Goal: Transaction & Acquisition: Book appointment/travel/reservation

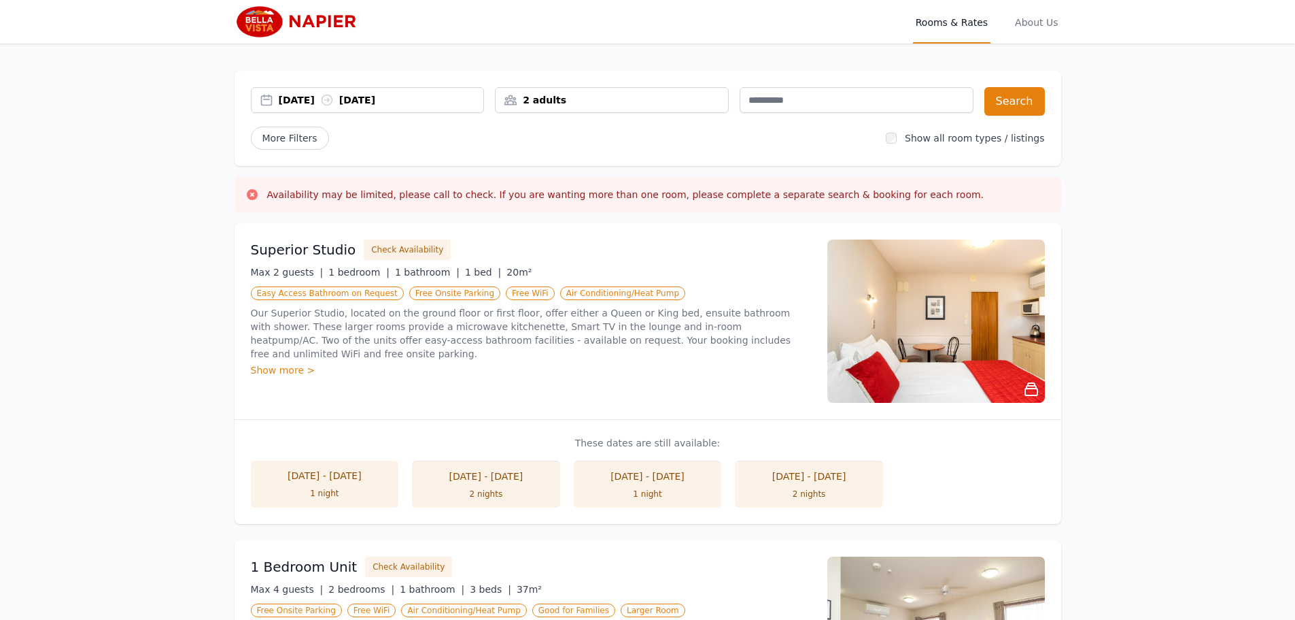
click at [318, 99] on div "[DATE] [DATE]" at bounding box center [381, 100] width 205 height 14
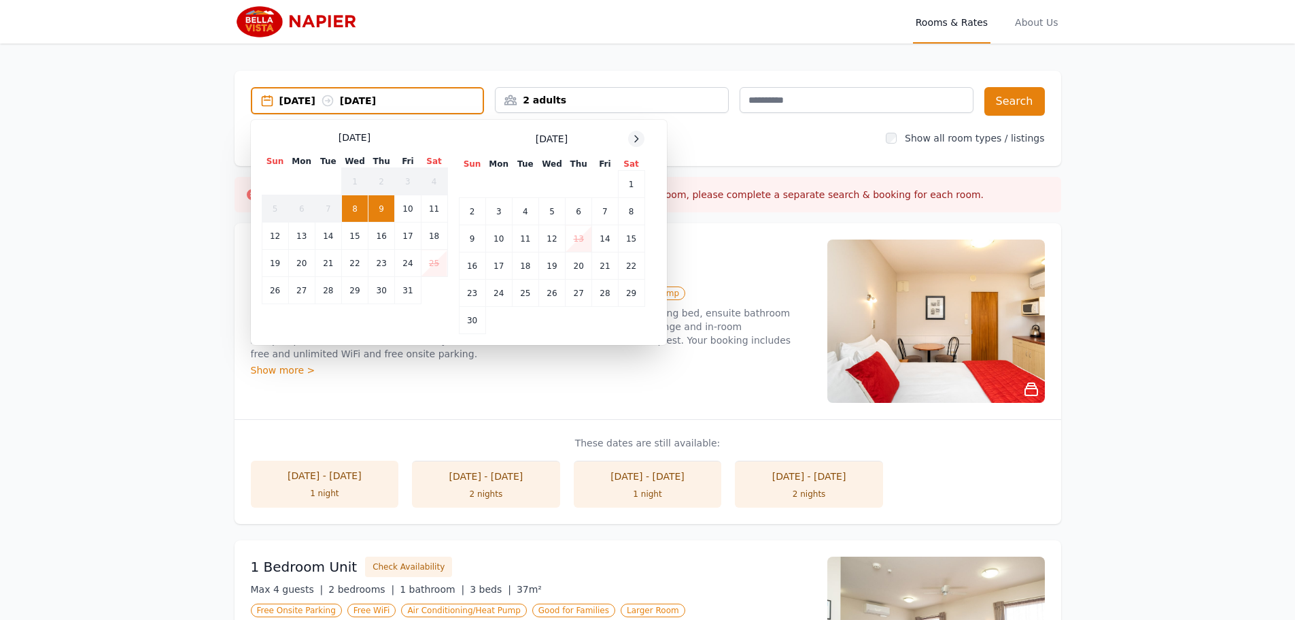
click at [638, 139] on icon at bounding box center [636, 138] width 3 height 6
click at [328, 241] on td "11" at bounding box center [328, 238] width 27 height 27
click at [359, 241] on td "12" at bounding box center [354, 238] width 27 height 27
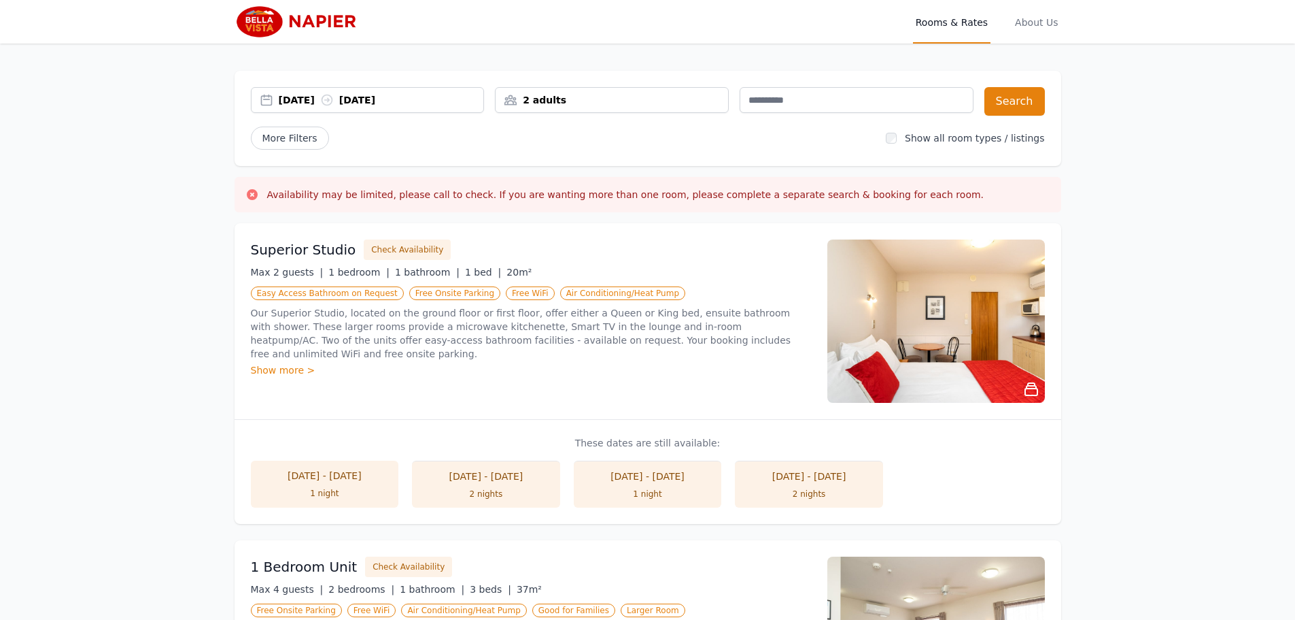
click at [1053, 94] on div "[DATE] [DATE] 2 adults Search More Filters Show all room types / listings" at bounding box center [648, 118] width 827 height 95
click at [1045, 95] on div "[DATE] [DATE] 2 adults Search More Filters Show all room types / listings" at bounding box center [648, 118] width 827 height 95
click at [1011, 103] on button "Search" at bounding box center [1015, 101] width 61 height 29
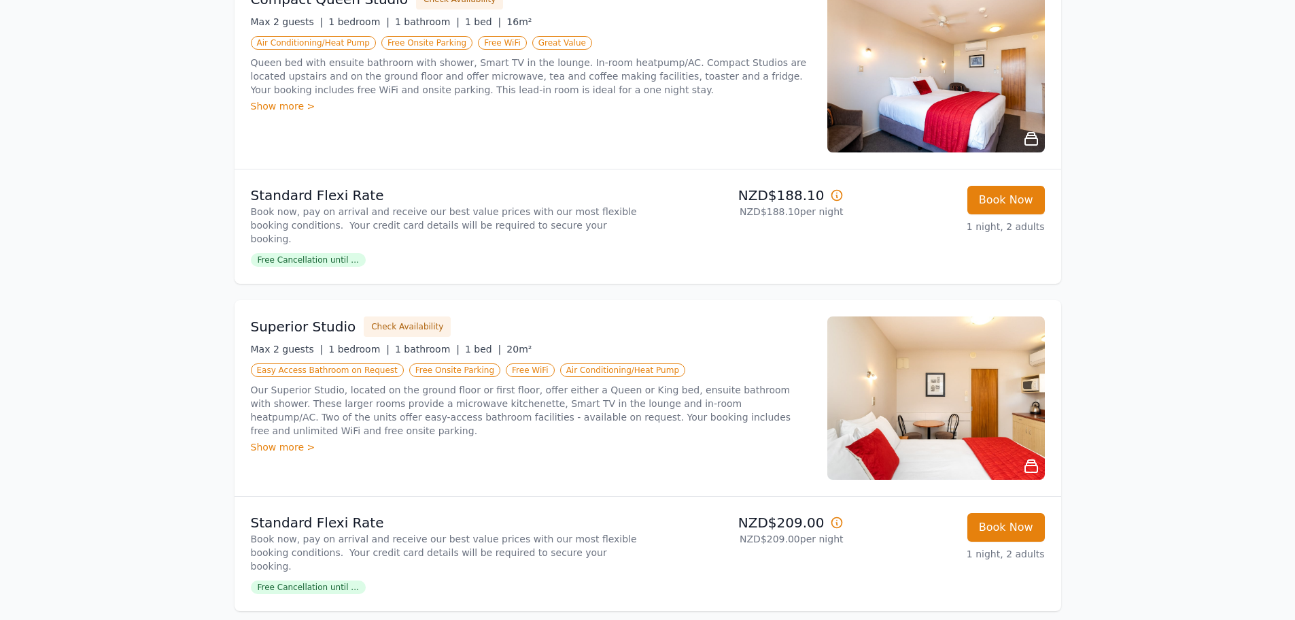
scroll to position [272, 0]
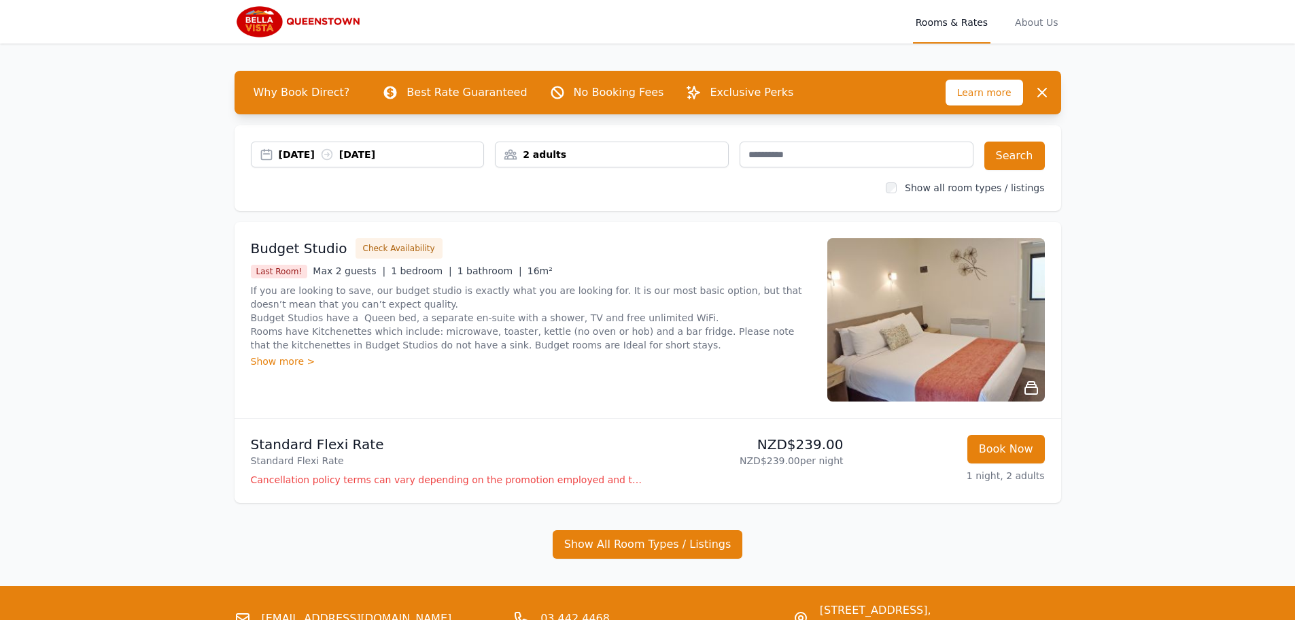
click at [377, 155] on div "[DATE] [DATE]" at bounding box center [381, 155] width 205 height 14
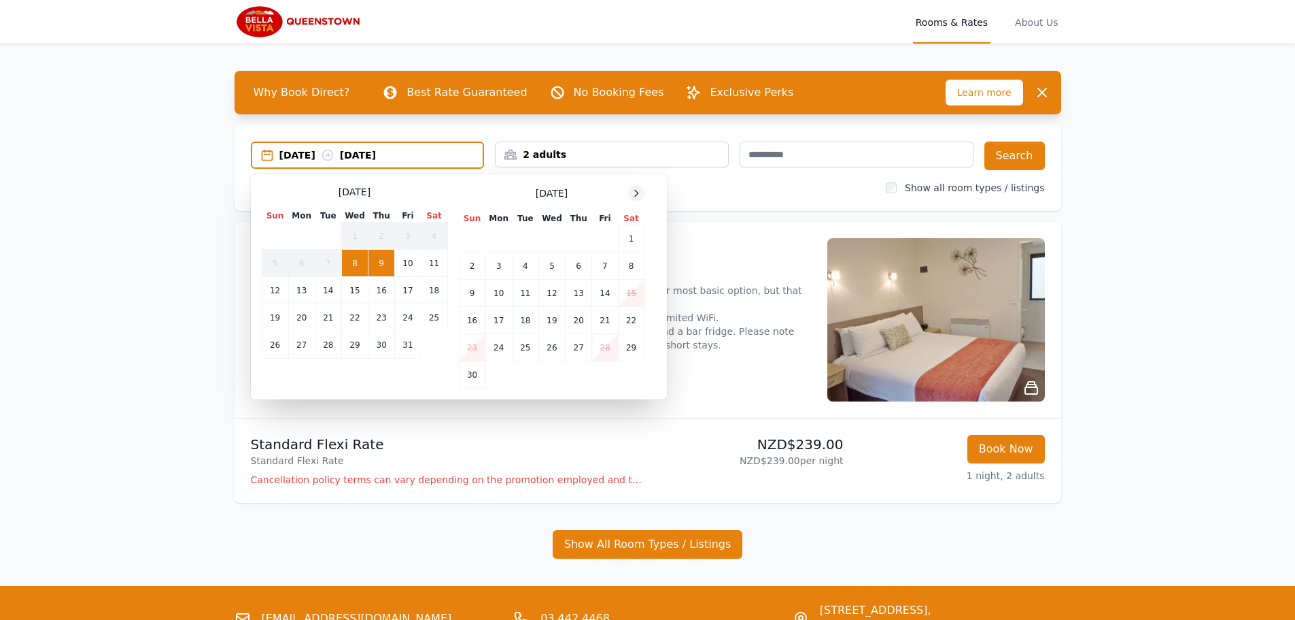
click at [640, 189] on icon at bounding box center [636, 193] width 11 height 11
click at [305, 320] on td "17" at bounding box center [301, 320] width 27 height 27
click at [378, 321] on td "20" at bounding box center [382, 320] width 27 height 27
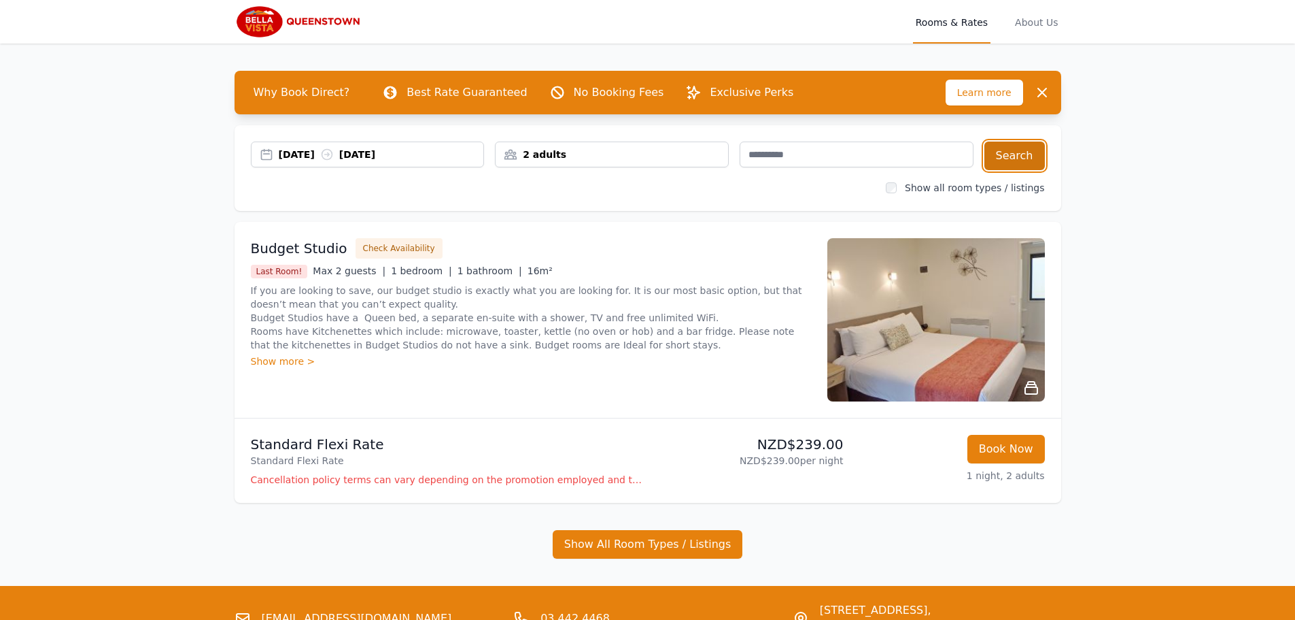
click at [1016, 156] on button "Search" at bounding box center [1015, 155] width 61 height 29
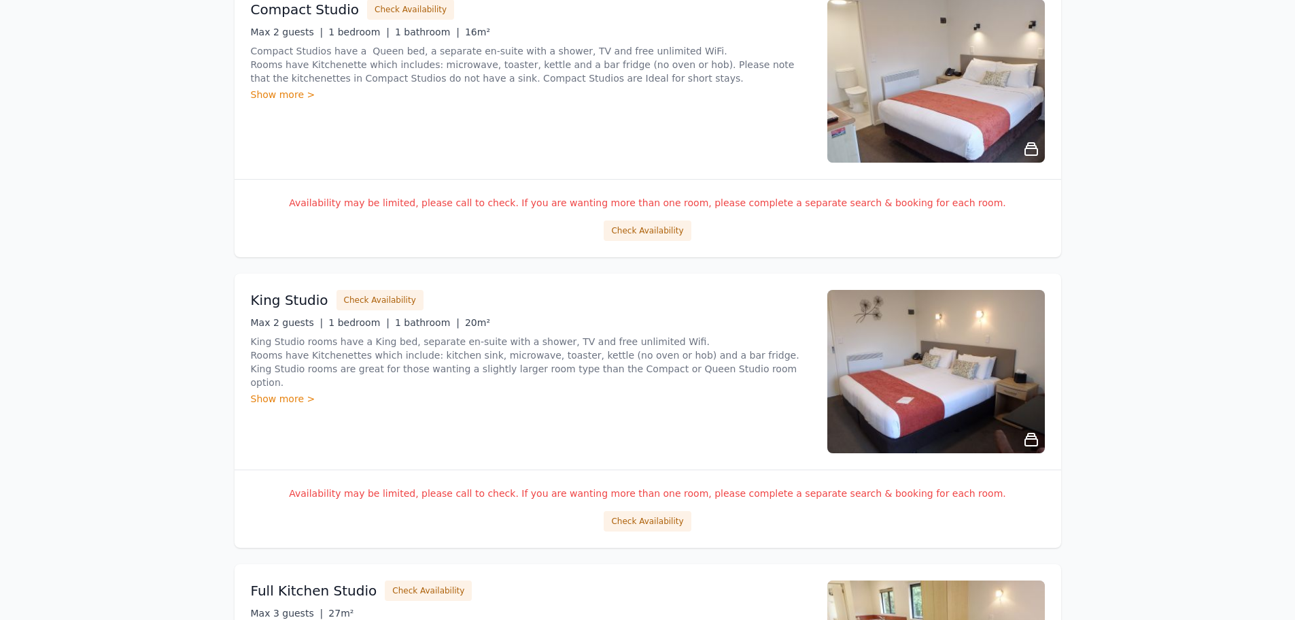
scroll to position [1496, 0]
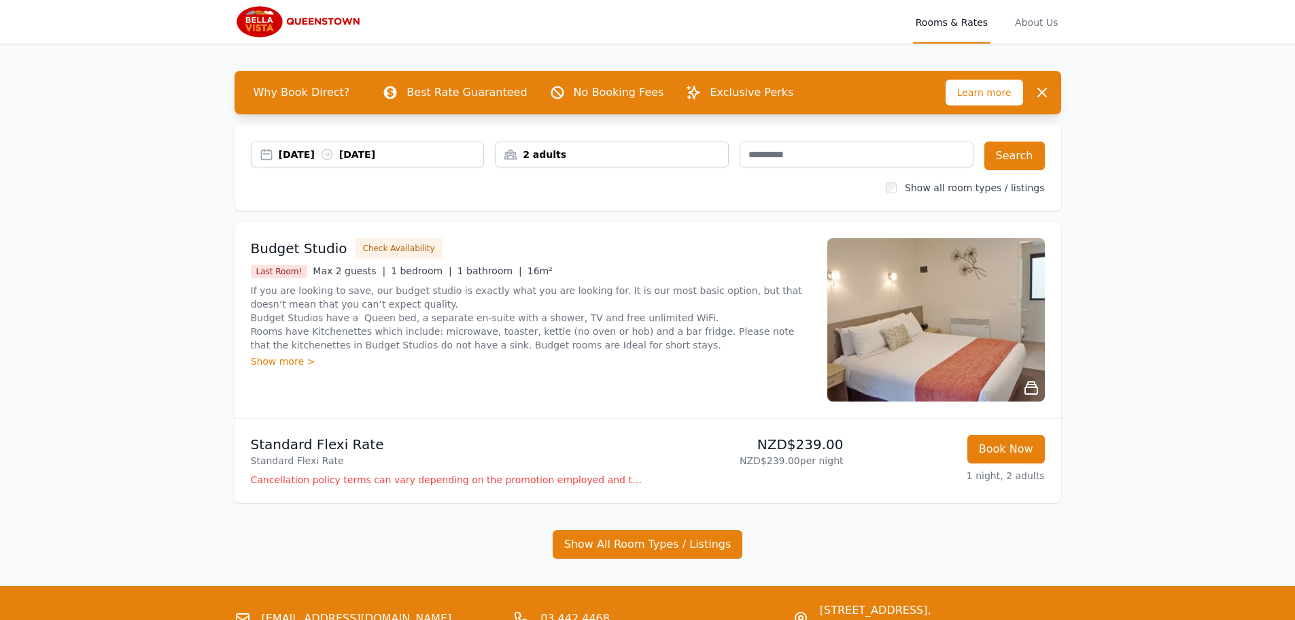
click at [314, 154] on div "[DATE] [DATE]" at bounding box center [381, 155] width 205 height 14
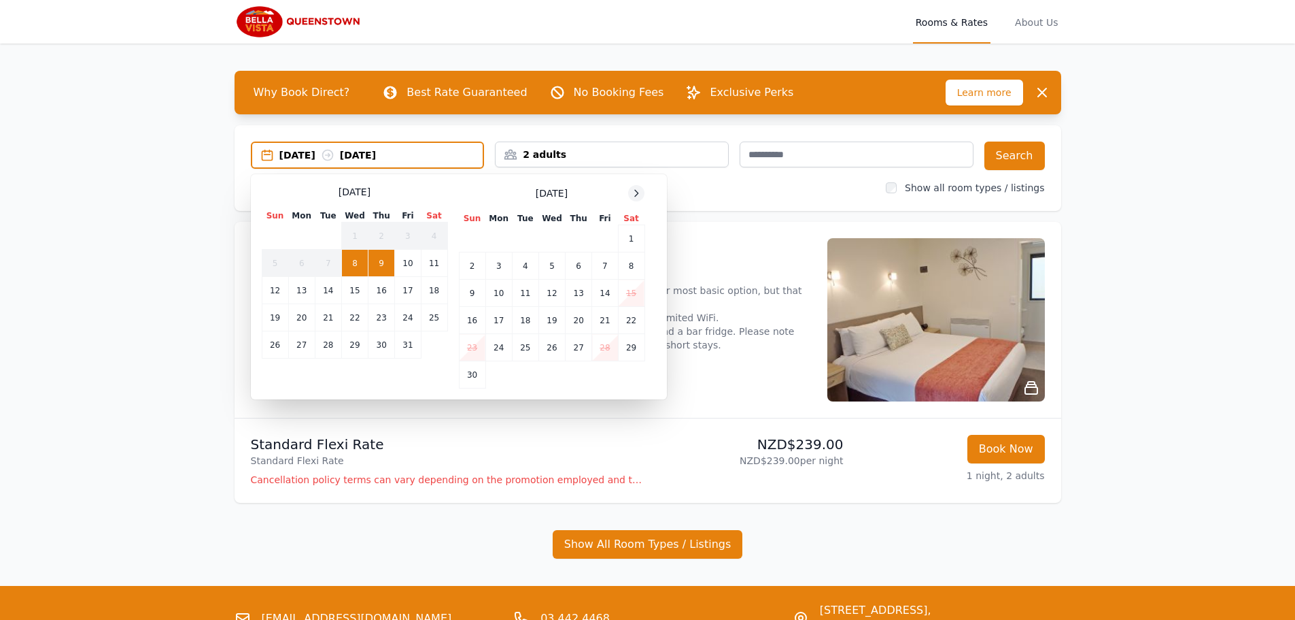
click at [635, 193] on icon at bounding box center [636, 193] width 11 height 11
click at [313, 319] on td "17" at bounding box center [301, 320] width 27 height 27
click at [381, 318] on td "20" at bounding box center [382, 320] width 27 height 27
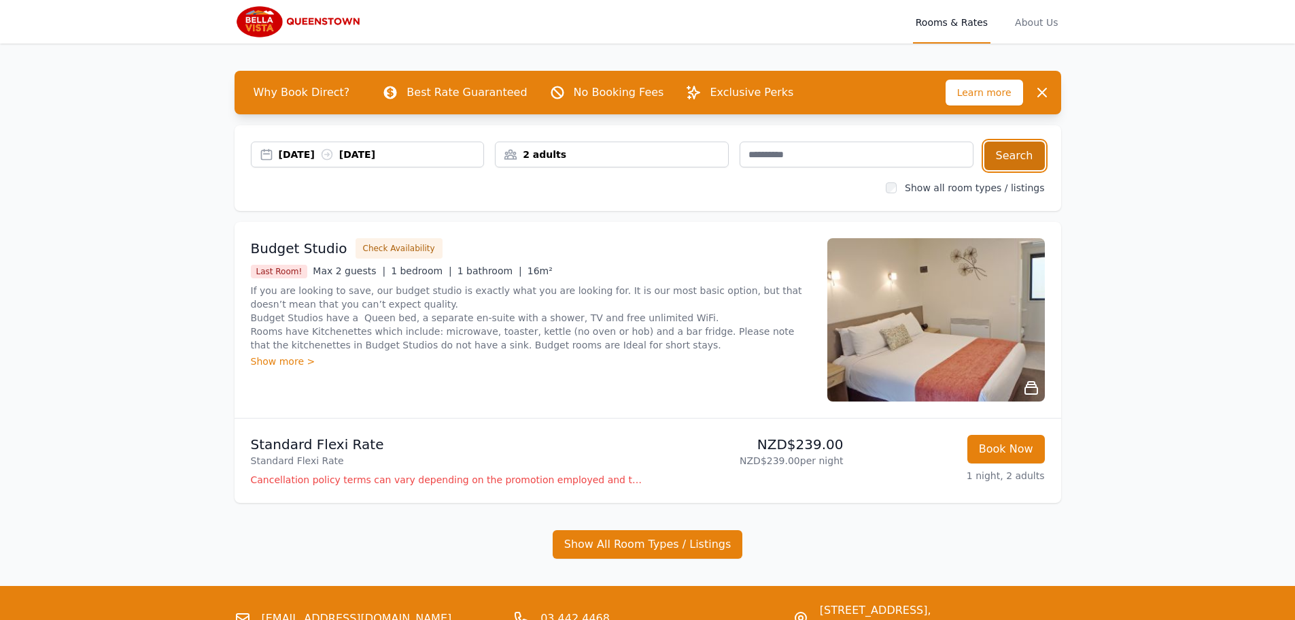
click at [1011, 150] on button "Search" at bounding box center [1015, 155] width 61 height 29
